Goal: Transaction & Acquisition: Purchase product/service

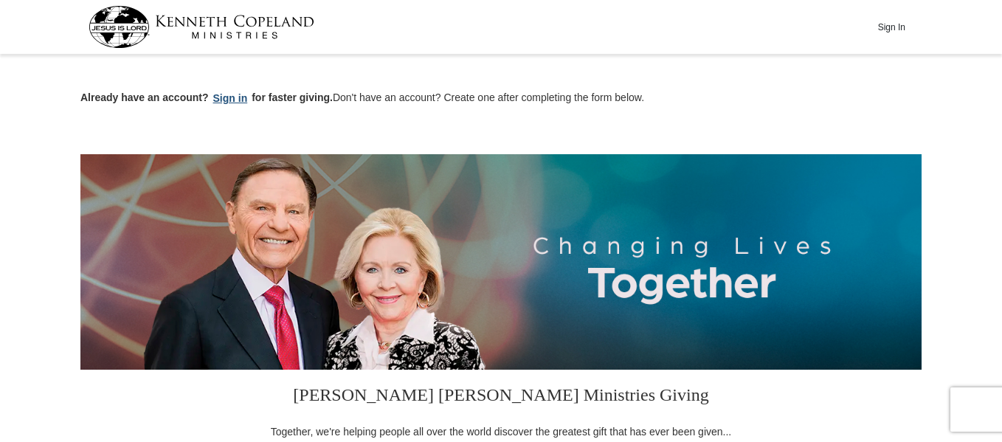
click at [232, 98] on button "Sign in" at bounding box center [231, 98] width 44 height 17
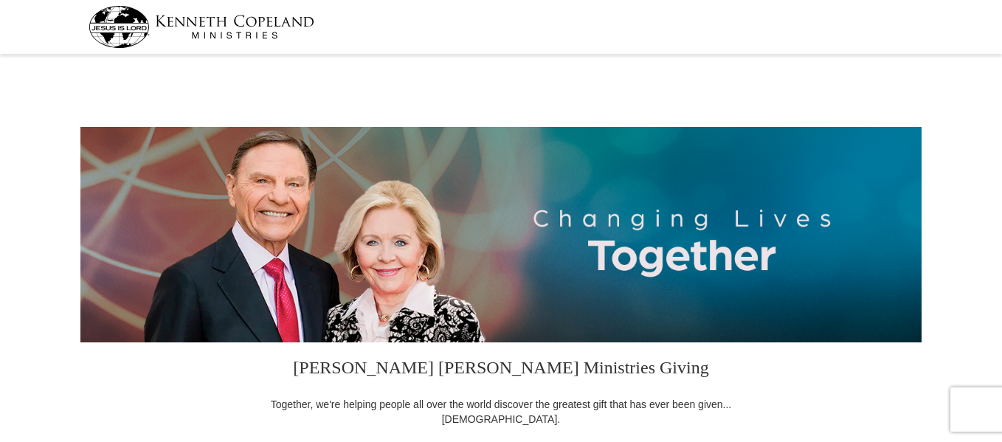
select select "FL"
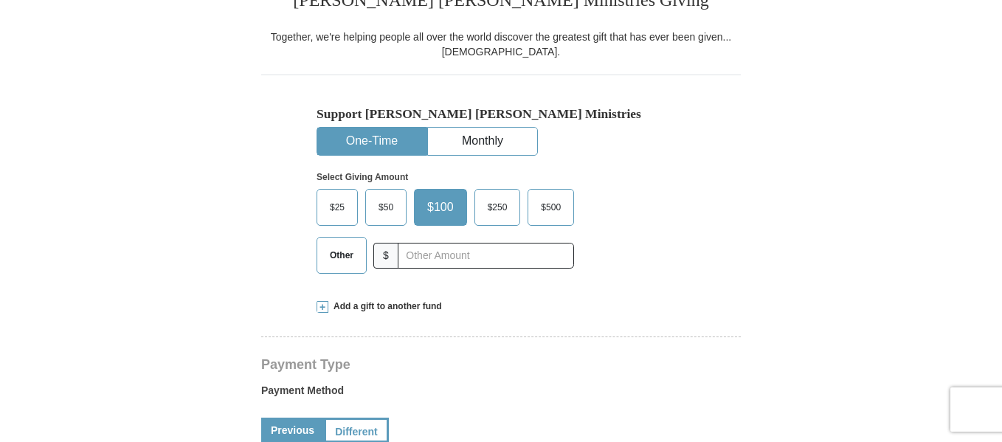
scroll to position [369, 0]
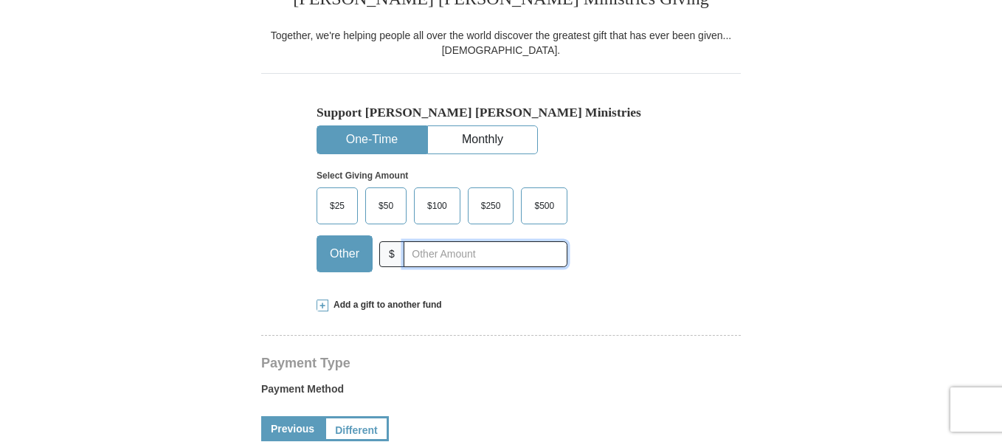
click at [433, 252] on input "text" at bounding box center [486, 254] width 164 height 26
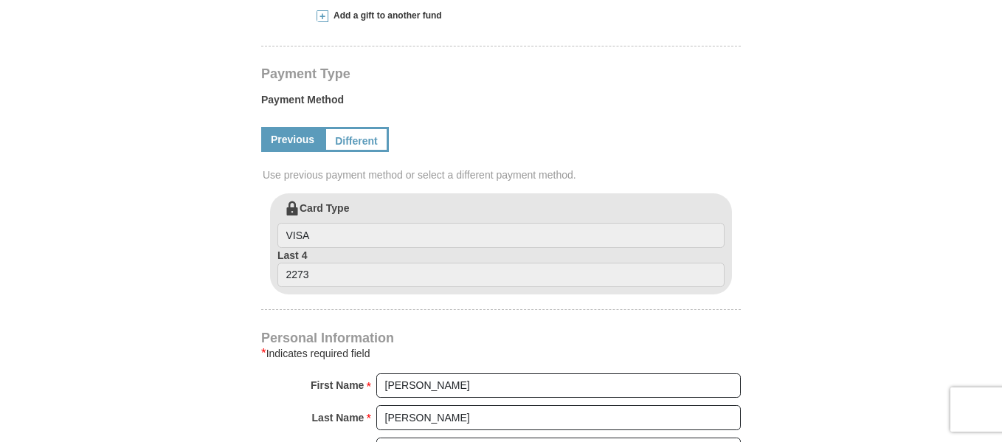
scroll to position [664, 0]
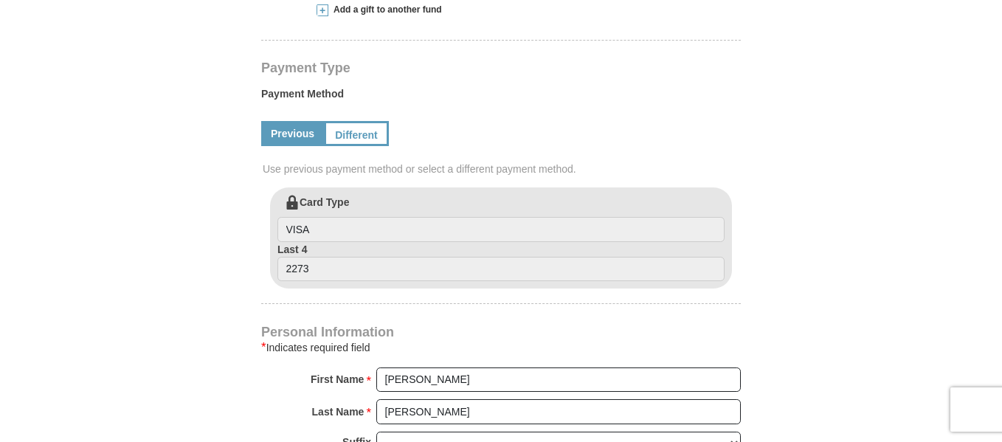
type input "35.00"
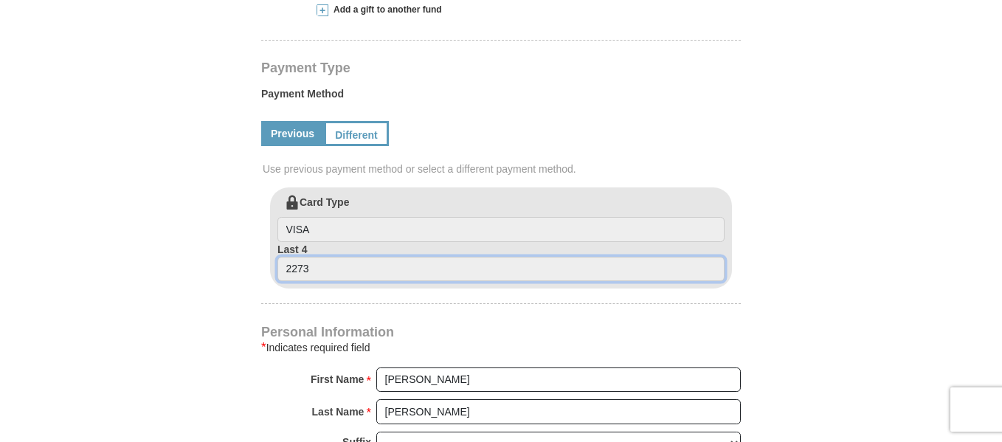
click at [319, 266] on input "2273" at bounding box center [501, 269] width 447 height 25
drag, startPoint x: 306, startPoint y: 268, endPoint x: 278, endPoint y: 265, distance: 27.5
click at [278, 265] on input "2273" at bounding box center [501, 269] width 447 height 25
click at [316, 264] on input "2273" at bounding box center [501, 269] width 447 height 25
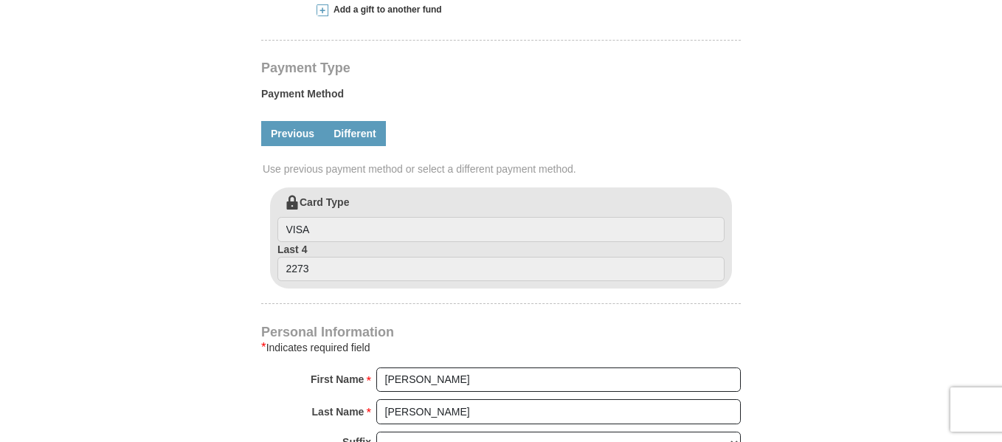
click at [357, 136] on link "Different" at bounding box center [355, 133] width 62 height 25
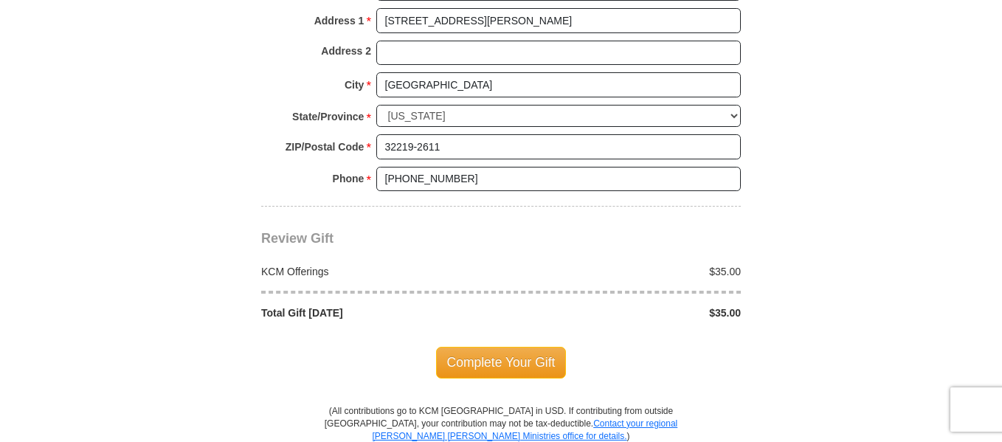
scroll to position [1402, 0]
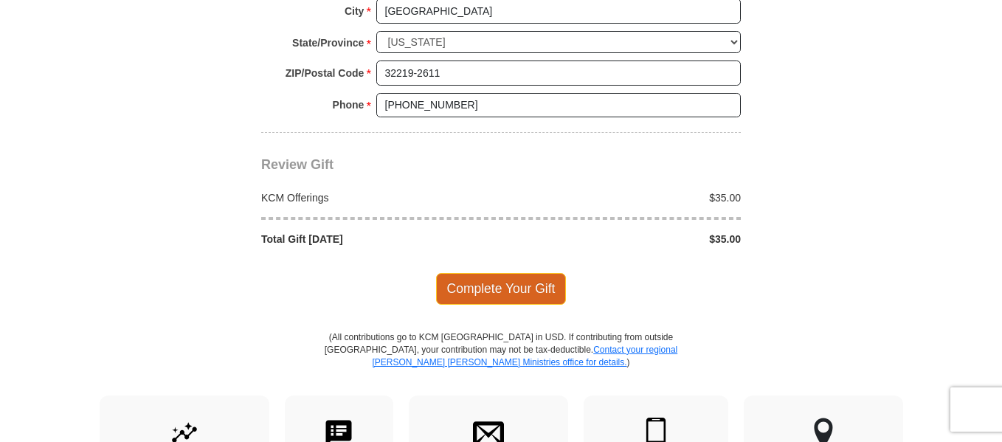
click at [520, 297] on span "Complete Your Gift" at bounding box center [501, 288] width 131 height 31
